Goal: Transaction & Acquisition: Download file/media

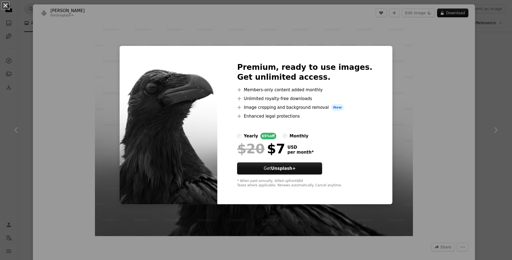
click at [4, 5] on button "An X shape" at bounding box center [5, 5] width 7 height 7
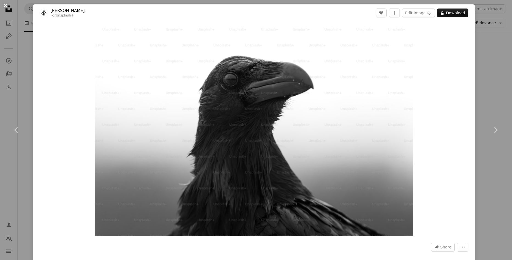
click at [5, 5] on button "An X shape" at bounding box center [5, 5] width 7 height 7
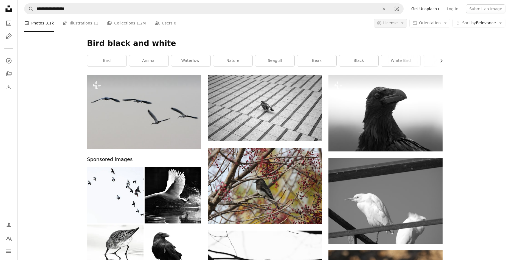
click at [399, 23] on button "A copyright icon © License Arrow down" at bounding box center [391, 23] width 34 height 9
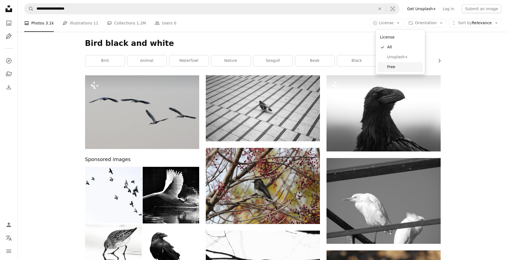
click at [395, 67] on span "Free" at bounding box center [404, 66] width 34 height 5
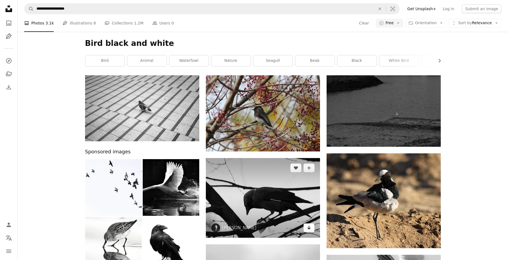
click at [308, 226] on icon "Arrow pointing down" at bounding box center [309, 227] width 4 height 7
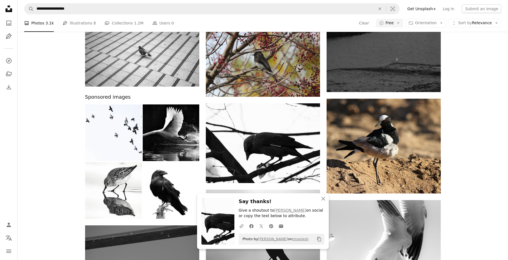
scroll to position [55, 0]
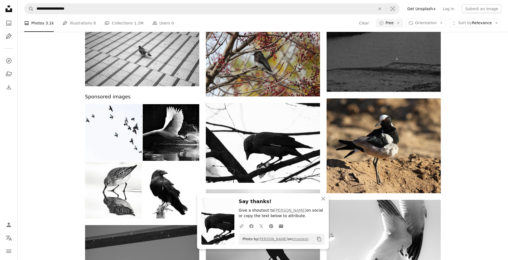
click at [250, 226] on icon at bounding box center [251, 226] width 4 height 4
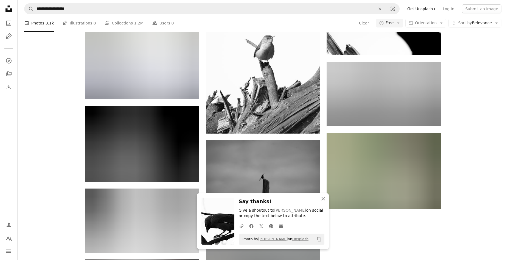
scroll to position [357, 0]
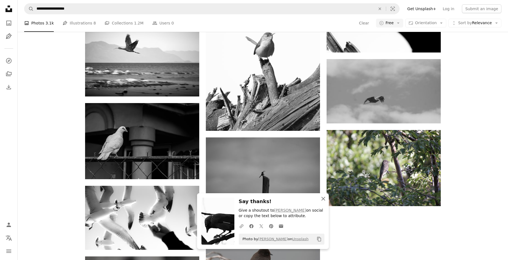
click at [322, 197] on icon "An X shape" at bounding box center [323, 198] width 7 height 7
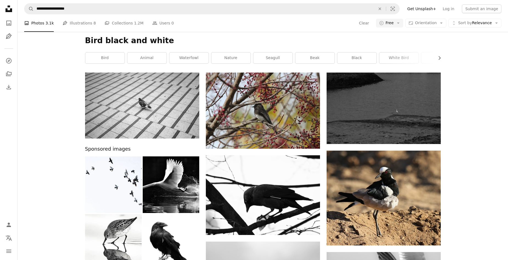
scroll to position [0, 0]
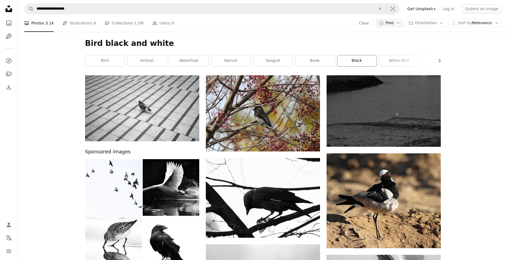
click at [359, 61] on link "black" at bounding box center [356, 60] width 39 height 11
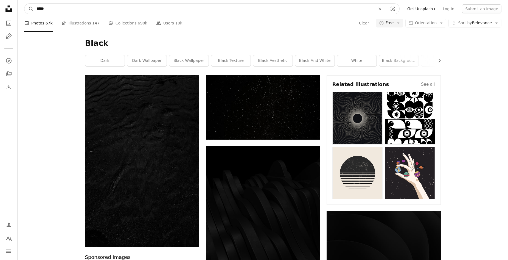
click at [86, 14] on input "*****" at bounding box center [204, 9] width 340 height 10
type input "**********"
click at [24, 4] on button "A magnifying glass" at bounding box center [28, 9] width 9 height 10
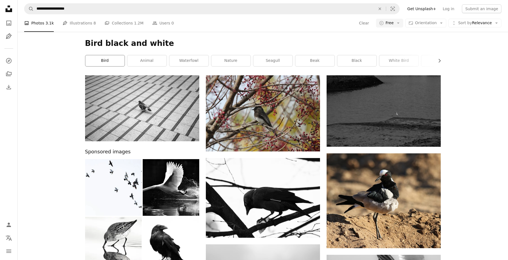
click at [104, 61] on link "bird" at bounding box center [104, 60] width 39 height 11
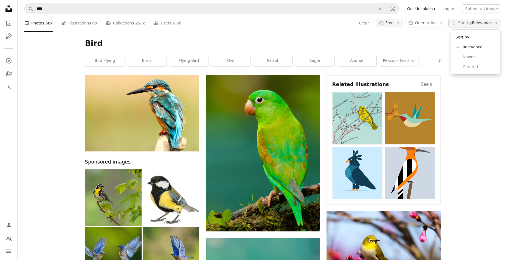
click at [489, 23] on span "Sort by Relevance" at bounding box center [475, 22] width 34 height 5
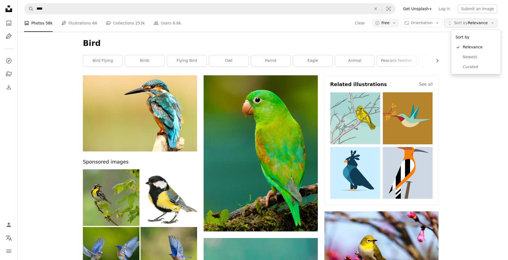
click at [488, 23] on span "Sort by Relevance" at bounding box center [471, 22] width 34 height 5
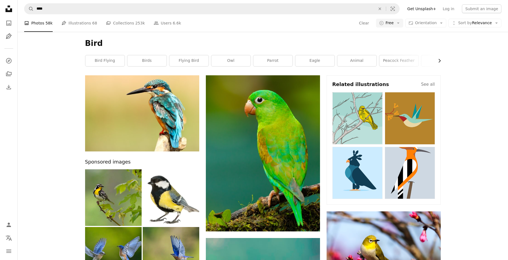
click at [439, 62] on icon "Chevron right" at bounding box center [439, 60] width 5 height 5
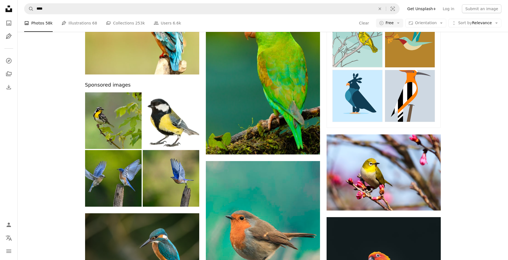
scroll to position [0, 0]
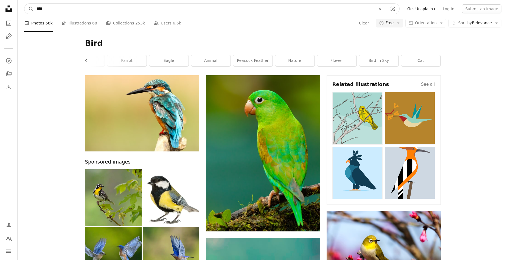
click at [69, 10] on input "****" at bounding box center [204, 9] width 340 height 10
type input "**********"
click at [24, 4] on button "A magnifying glass" at bounding box center [28, 9] width 9 height 10
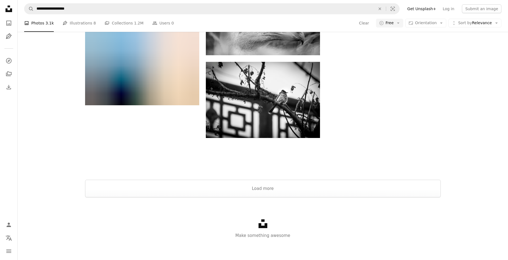
scroll to position [677, 0]
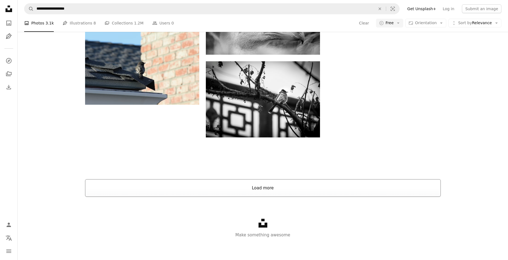
click at [263, 191] on button "Load more" at bounding box center [263, 188] width 356 height 18
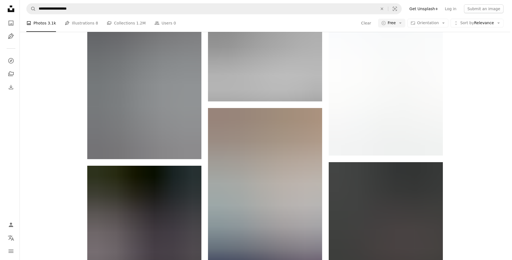
scroll to position [10123, 0]
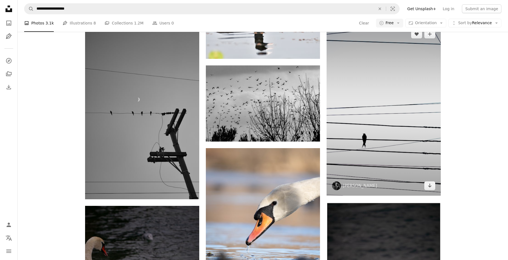
click at [405, 103] on img at bounding box center [384, 109] width 114 height 171
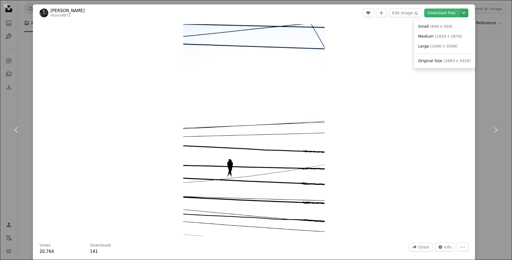
click at [464, 13] on icon "Choose download size" at bounding box center [463, 13] width 3 height 2
click at [445, 37] on span "( 1920 x 2879 )" at bounding box center [448, 36] width 27 height 4
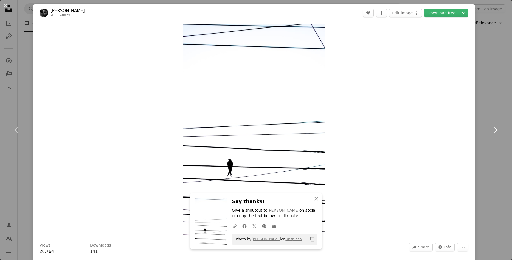
click at [489, 104] on link "Chevron right" at bounding box center [495, 130] width 33 height 53
